Goal: Navigation & Orientation: Find specific page/section

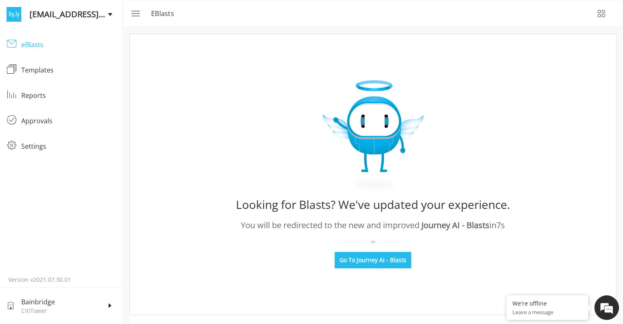
click at [40, 43] on div "eBlasts" at bounding box center [68, 45] width 95 height 10
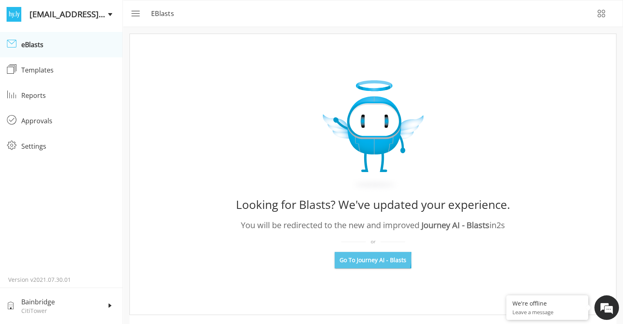
click at [367, 259] on span "Go To Journey AI - Blasts" at bounding box center [373, 260] width 67 height 8
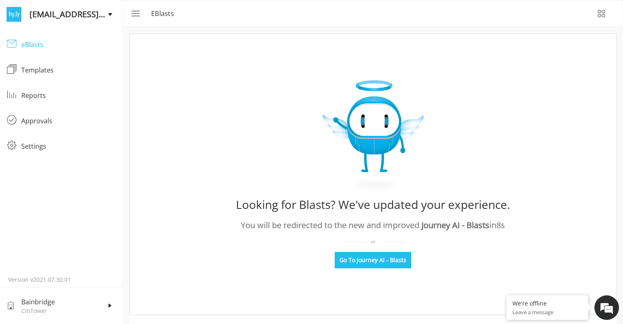
click at [37, 50] on link "eBlasts eBlasts" at bounding box center [61, 44] width 123 height 25
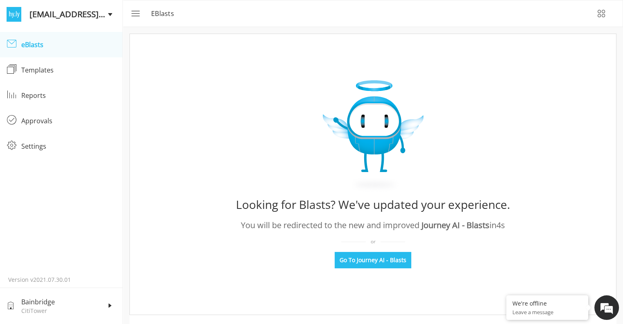
click at [36, 45] on div "eBlasts" at bounding box center [68, 45] width 95 height 10
